Goal: Information Seeking & Learning: Learn about a topic

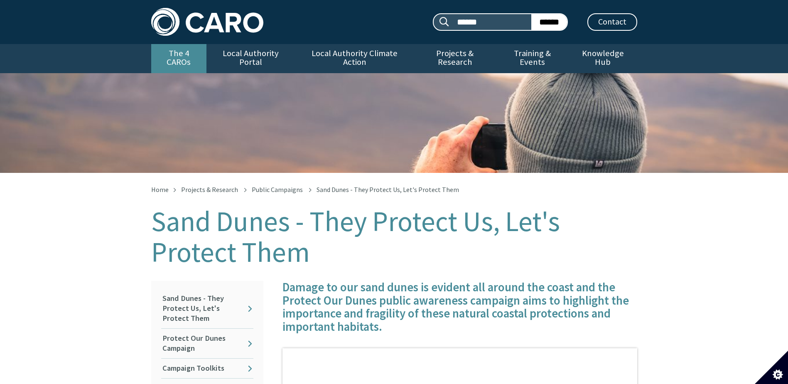
click at [190, 51] on link "The 4 CAROs" at bounding box center [178, 58] width 55 height 29
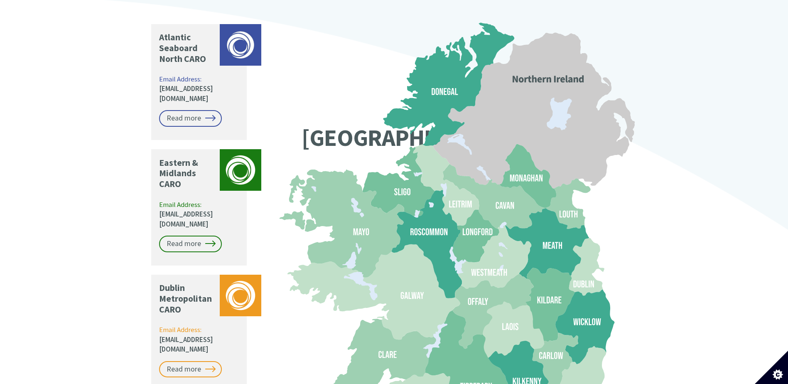
scroll to position [657, 0]
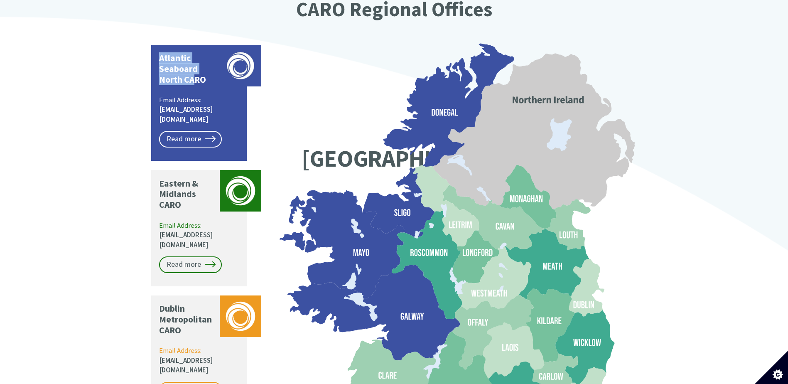
drag, startPoint x: 160, startPoint y: 32, endPoint x: 196, endPoint y: 57, distance: 44.5
click at [196, 57] on p "Atlantic Seaboard North CARO" at bounding box center [187, 69] width 57 height 32
drag, startPoint x: 196, startPoint y: 57, endPoint x: 134, endPoint y: 88, distance: 69.3
click at [135, 80] on div "Climate Action Regional Offices Coordinating and supporting local government to…" at bounding box center [394, 62] width 788 height 1093
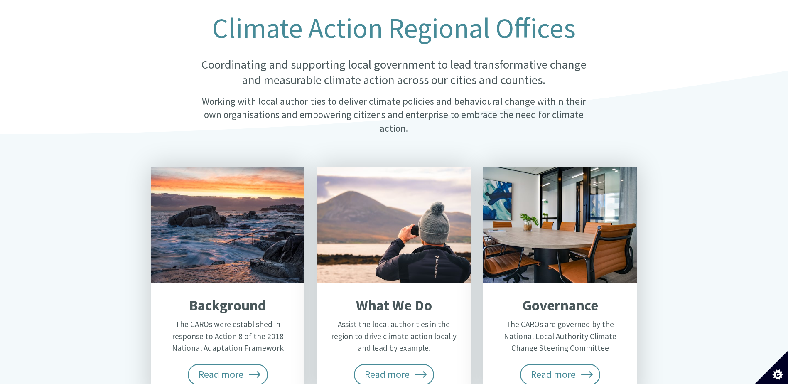
scroll to position [199, 0]
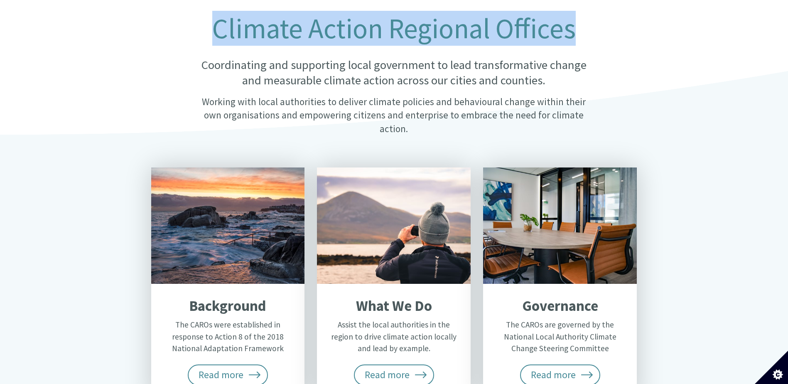
drag, startPoint x: 599, startPoint y: 29, endPoint x: 217, endPoint y: 34, distance: 381.9
click at [217, 34] on div "Climate Action Regional Offices Coordinating and supporting local government to…" at bounding box center [394, 80] width 416 height 134
drag, startPoint x: 217, startPoint y: 34, endPoint x: 355, endPoint y: 22, distance: 138.9
copy h1 "Climate Action Regional Offices"
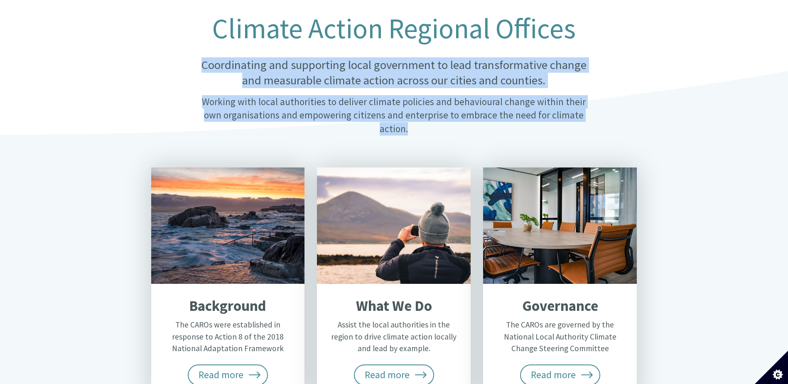
drag, startPoint x: 201, startPoint y: 58, endPoint x: 583, endPoint y: 111, distance: 386.0
click at [583, 111] on div "Climate Action Regional Offices Coordinating and supporting local government to…" at bounding box center [394, 80] width 416 height 134
copy div "Coordinating and supporting local government to lead transformative change and …"
click at [160, 71] on div "Climate Action Regional Offices Coordinating and supporting local government to…" at bounding box center [394, 80] width 499 height 134
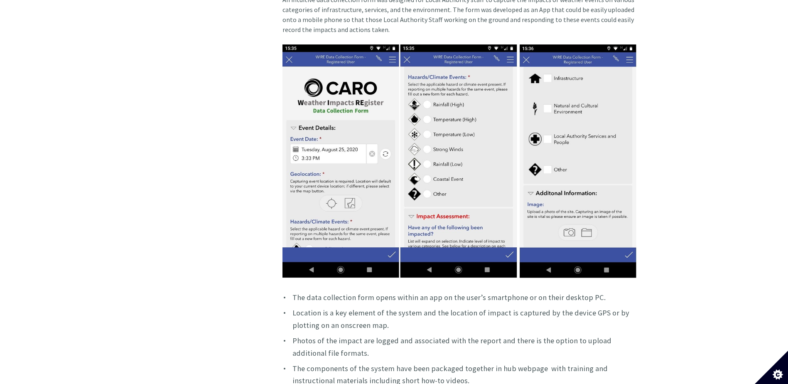
scroll to position [576, 0]
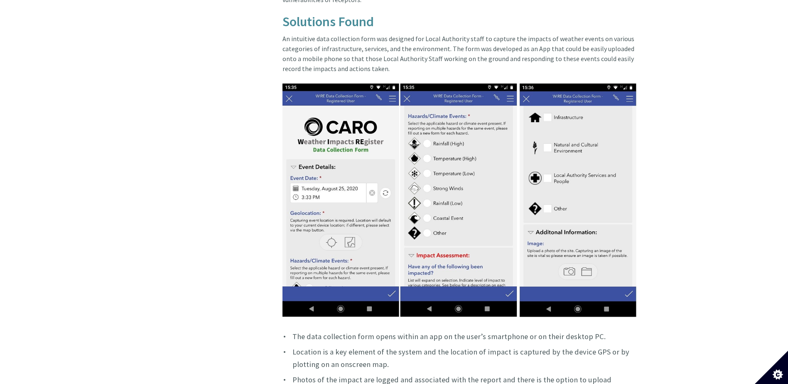
click at [359, 138] on img at bounding box center [460, 200] width 355 height 233
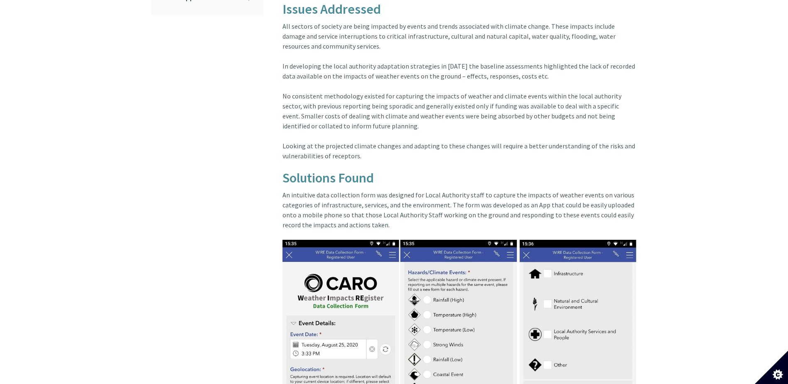
scroll to position [493, 0]
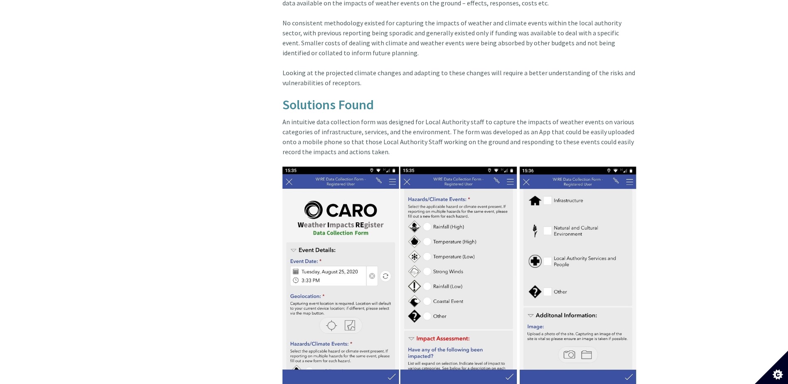
drag, startPoint x: 315, startPoint y: 115, endPoint x: 636, endPoint y: 142, distance: 322.0
click at [636, 142] on article "Weather Impact REgister In [DATE] the CARO-ASBN made a successful proposal to t…" at bounding box center [457, 387] width 362 height 1261
copy article "data collection form was designed for Local Authority staff to capture the impa…"
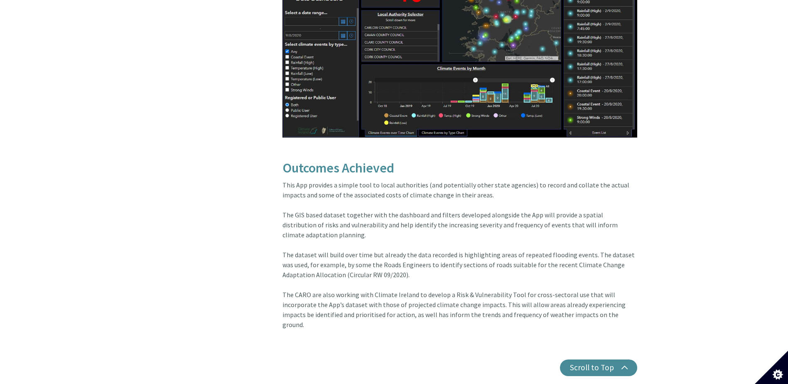
scroll to position [1200, 0]
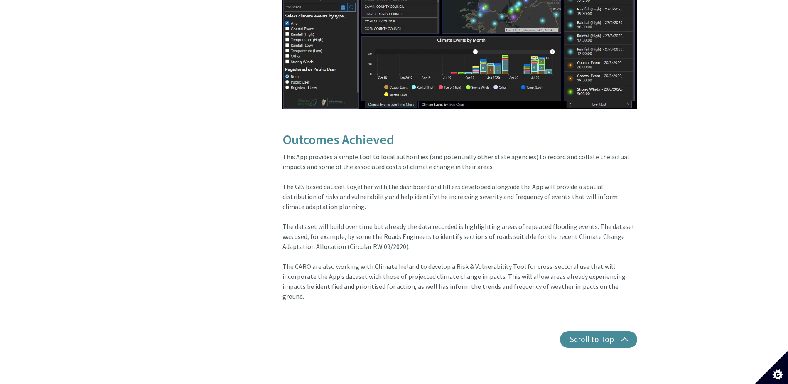
drag, startPoint x: 357, startPoint y: 188, endPoint x: 626, endPoint y: 195, distance: 269.0
copy article "help identify the increasing severity and frequency of events that will inform …"
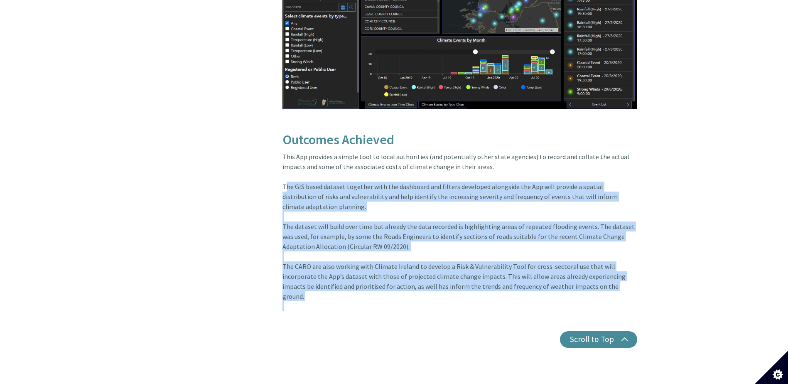
drag, startPoint x: 280, startPoint y: 175, endPoint x: 637, endPoint y: 284, distance: 373.3
copy article "The GIS based dataset together with the dashboard and filters developed alongsi…"
